Goal: Information Seeking & Learning: Learn about a topic

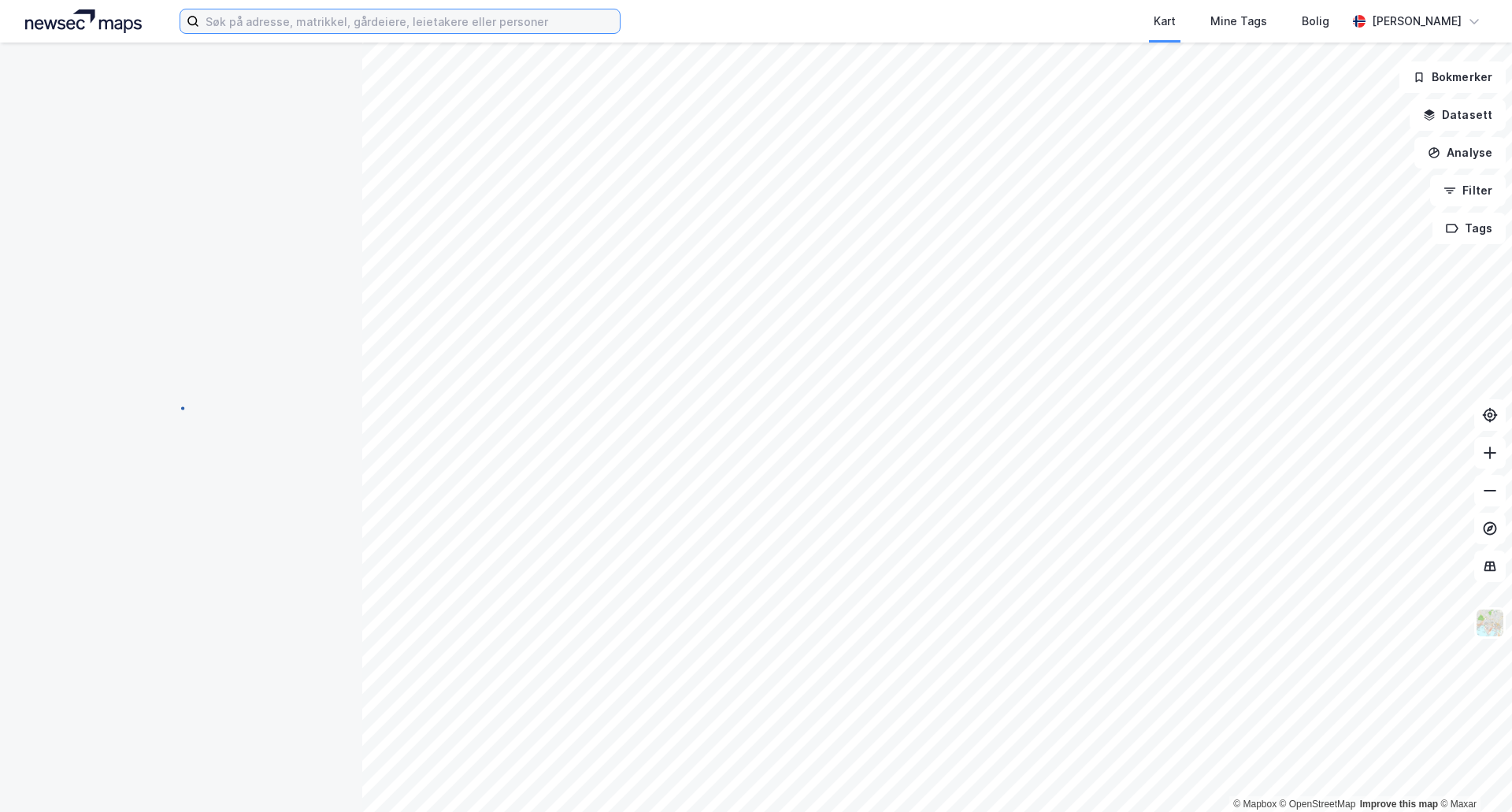
click at [327, 11] on input at bounding box center [409, 21] width 421 height 24
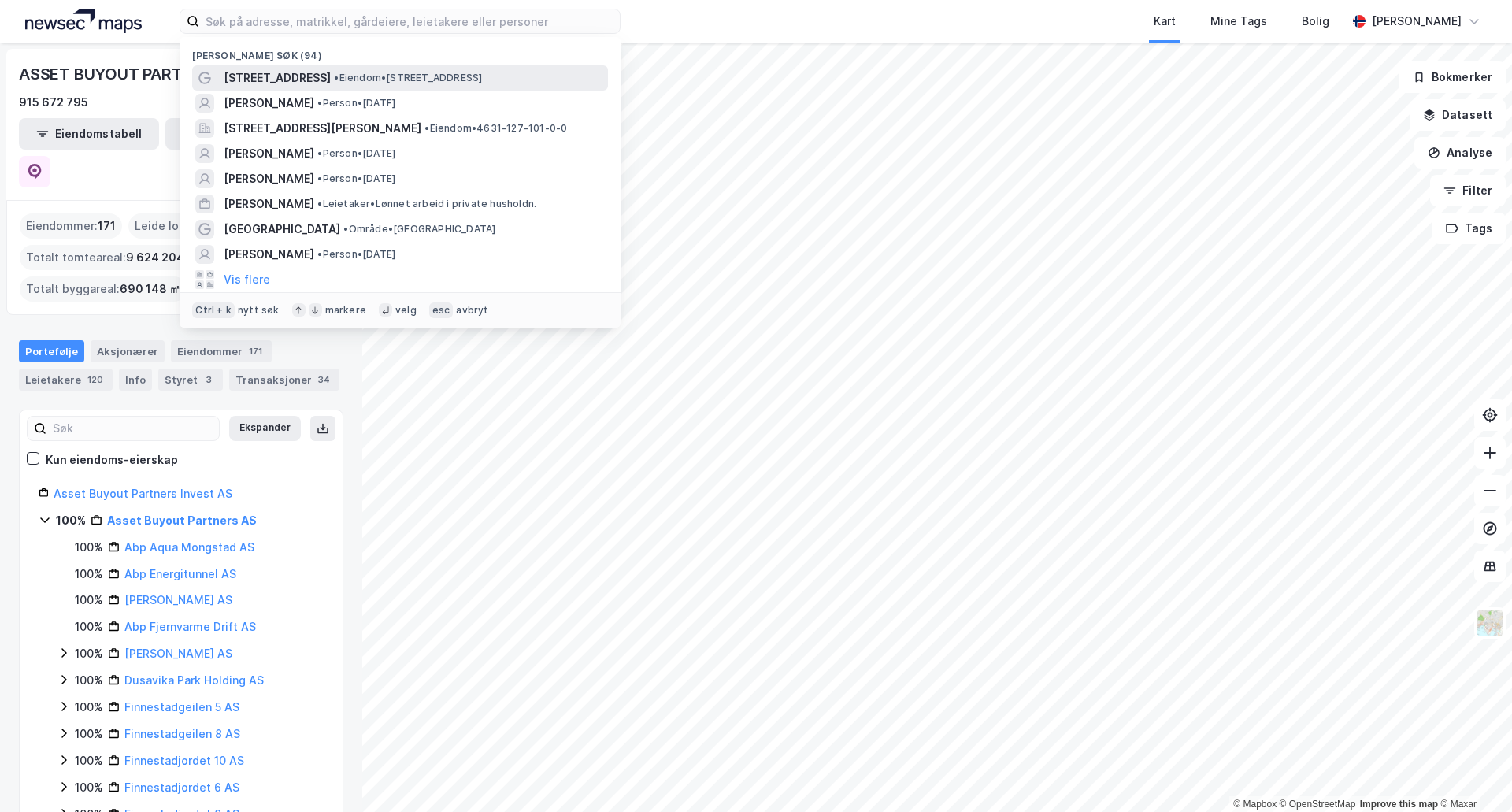
click at [306, 75] on span "[STREET_ADDRESS]" at bounding box center [277, 78] width 108 height 19
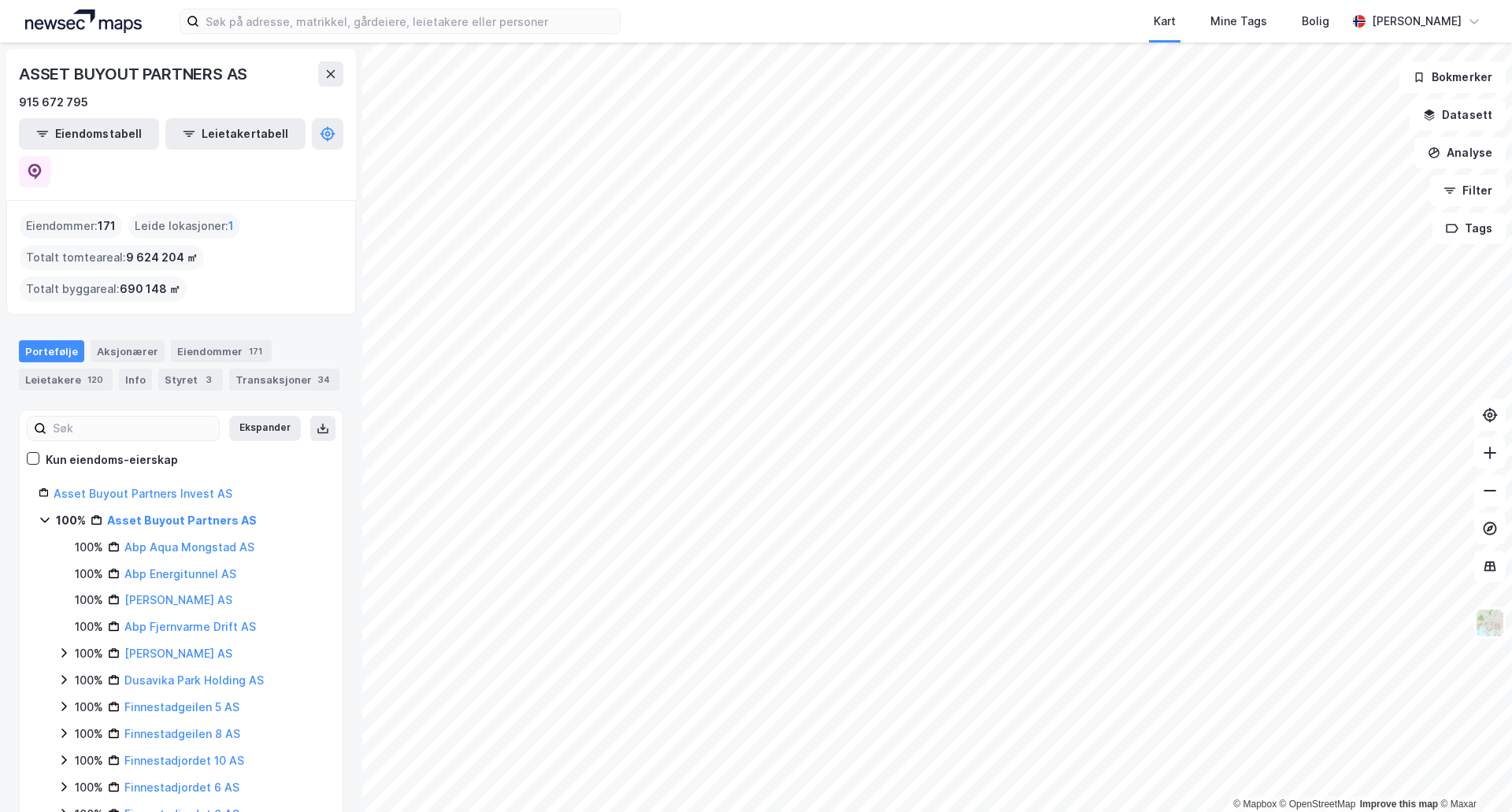
click at [914, 811] on html "Kart Mine Tags Bolig Stig Bratfos © Mapbox © OpenStreetMap Improve this map © M…" at bounding box center [756, 406] width 1512 height 812
click at [950, 811] on html "Kart Mine Tags Bolig Stig Bratfos © Mapbox © OpenStreetMap Improve this map © M…" at bounding box center [756, 406] width 1512 height 812
click at [257, 13] on input at bounding box center [409, 21] width 421 height 24
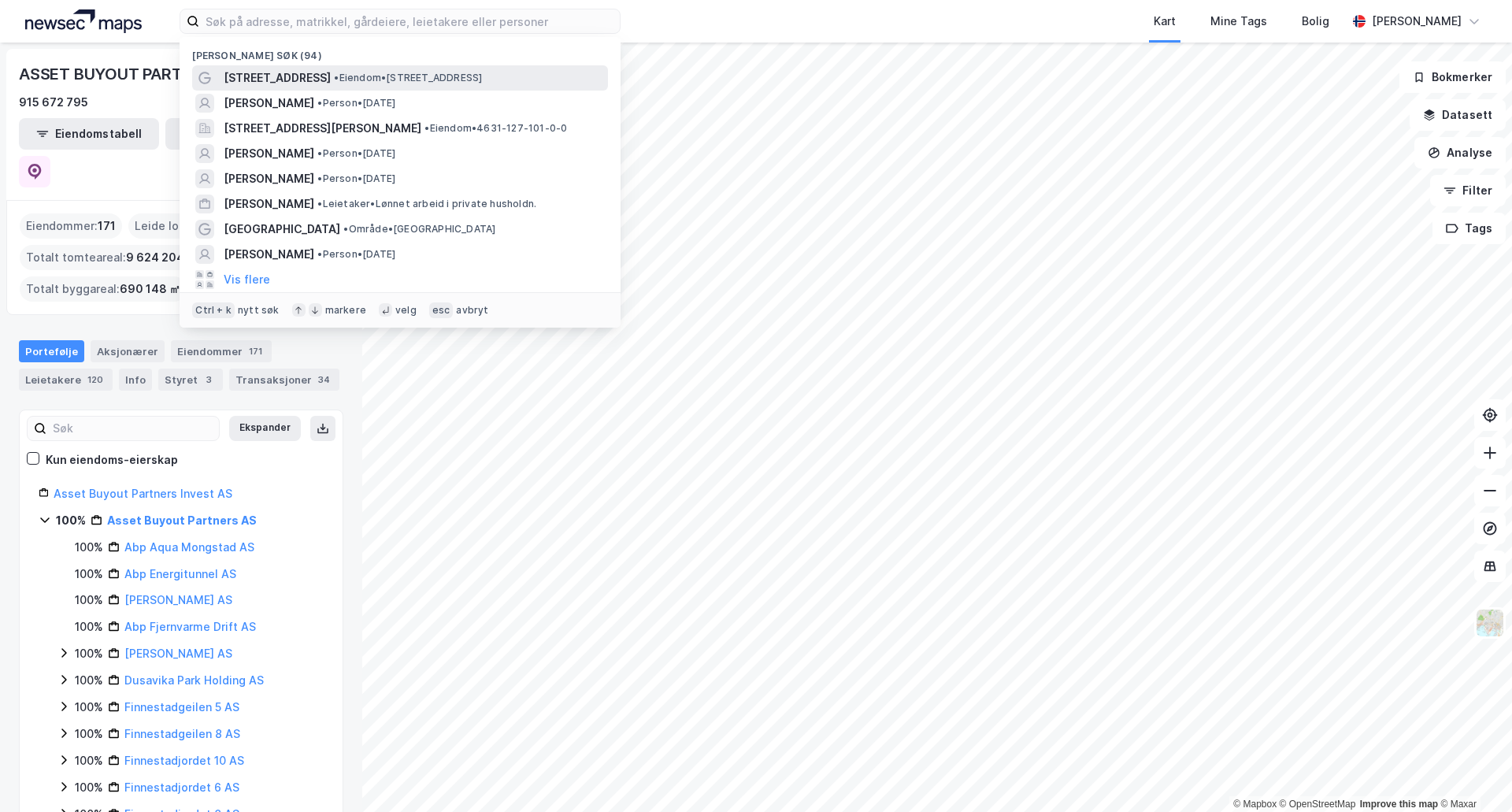
click at [275, 70] on span "[STREET_ADDRESS]" at bounding box center [277, 78] width 108 height 19
